Goal: Information Seeking & Learning: Learn about a topic

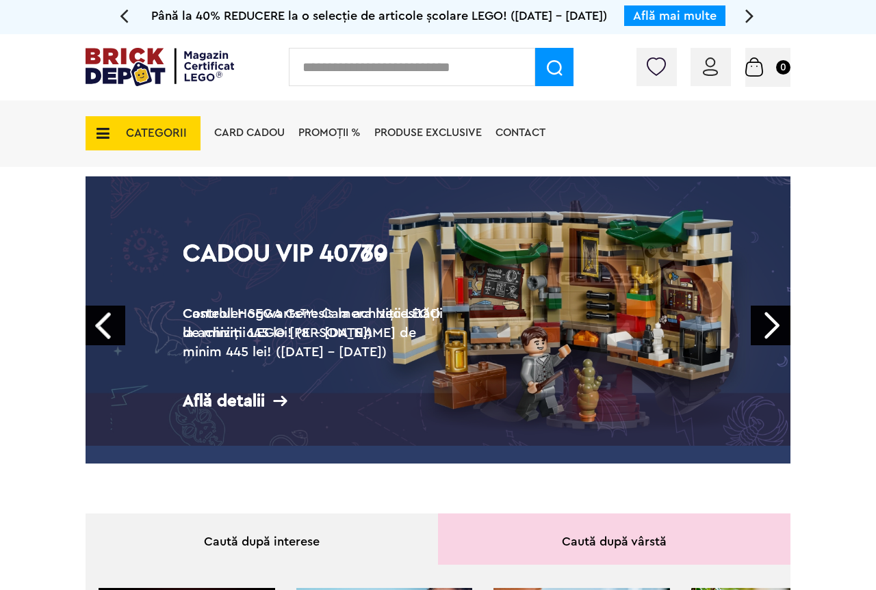
click at [426, 78] on input "text" at bounding box center [412, 67] width 246 height 38
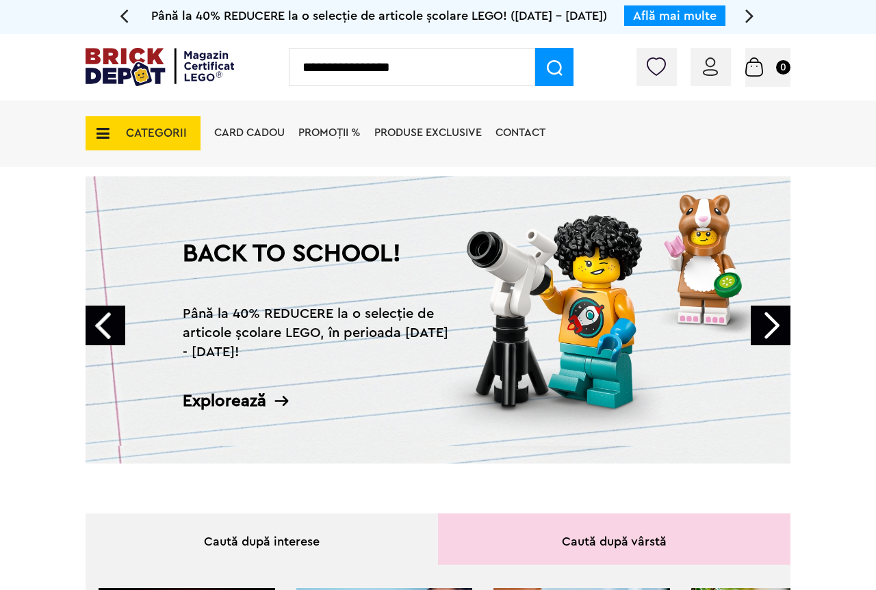
type input "**********"
